Goal: Task Accomplishment & Management: Manage account settings

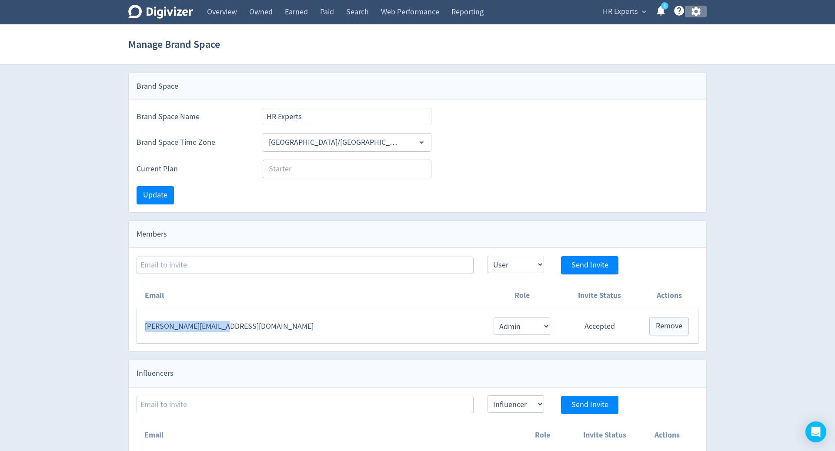
click at [696, 10] on icon "button" at bounding box center [696, 12] width 12 height 12
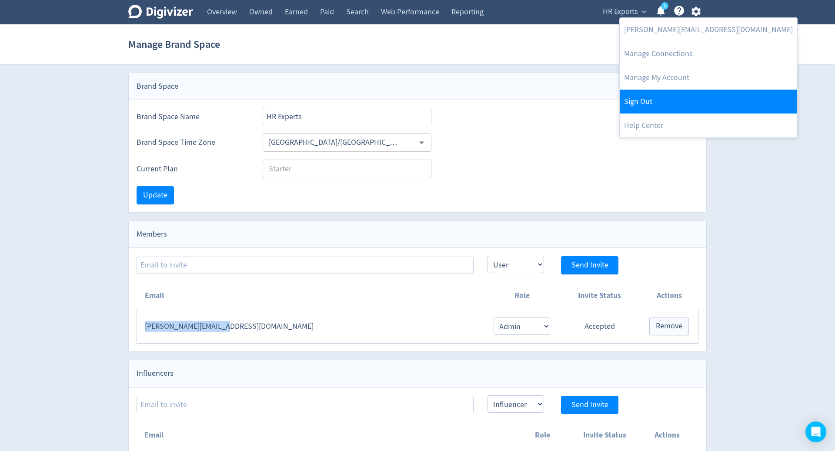
click at [654, 103] on link "Sign Out" at bounding box center [708, 102] width 177 height 24
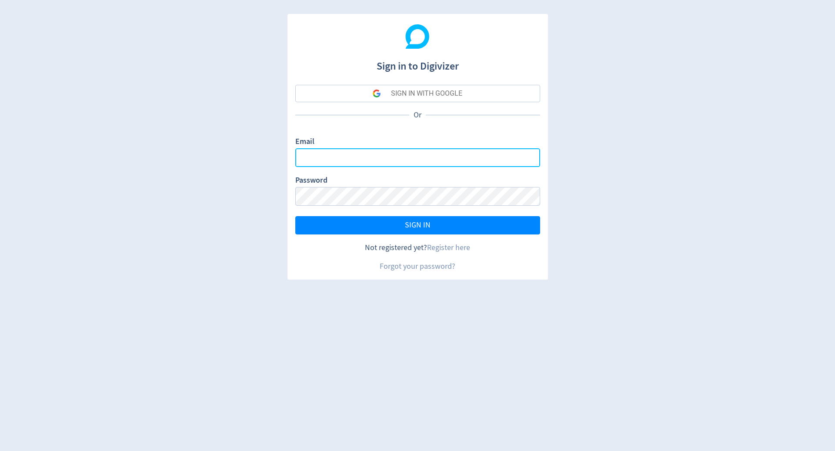
click at [453, 160] on input "Email" at bounding box center [417, 157] width 245 height 19
click at [0, 450] on com-1password-button at bounding box center [0, 451] width 0 height 0
type input "[PERSON_NAME][EMAIL_ADDRESS][PERSON_NAME][DOMAIN_NAME]"
